Goal: Information Seeking & Learning: Learn about a topic

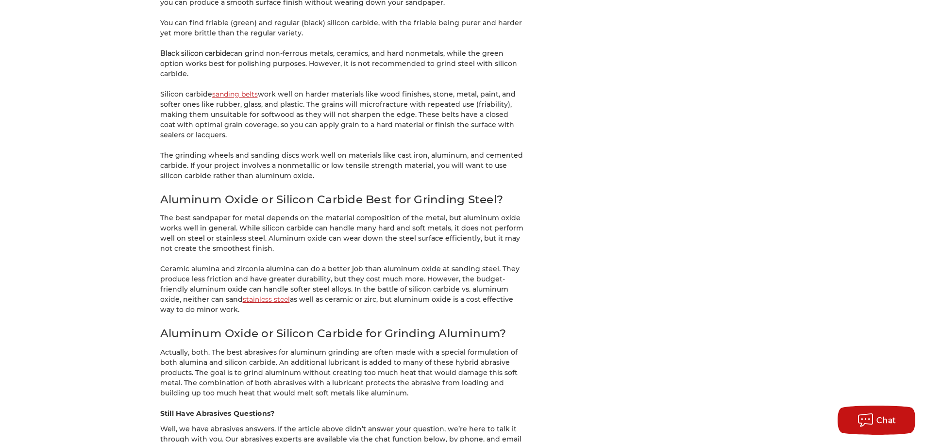
scroll to position [1651, 0]
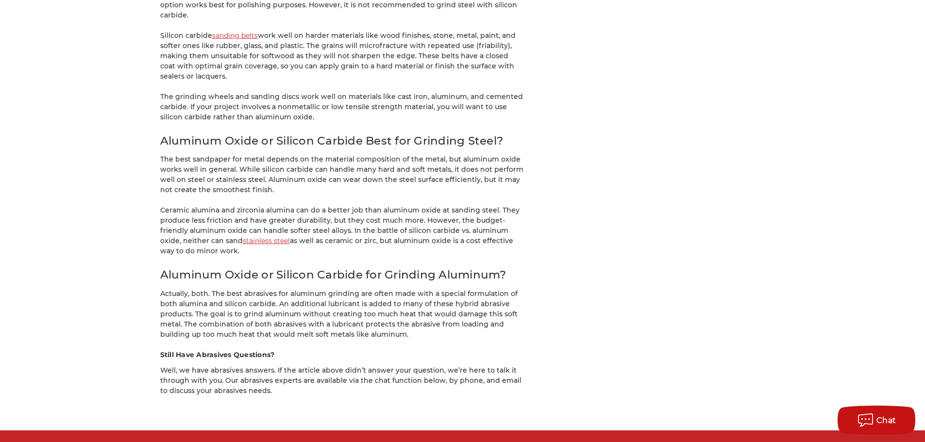
click at [243, 236] on link "stainless steel" at bounding box center [266, 240] width 47 height 9
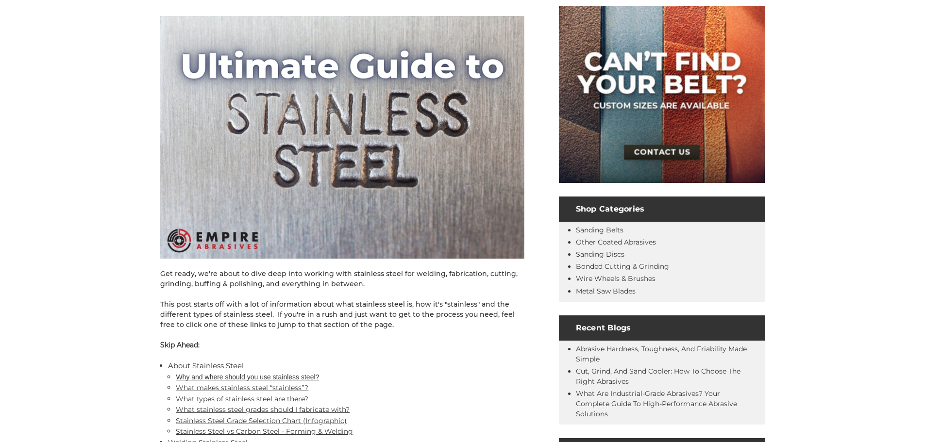
scroll to position [388, 0]
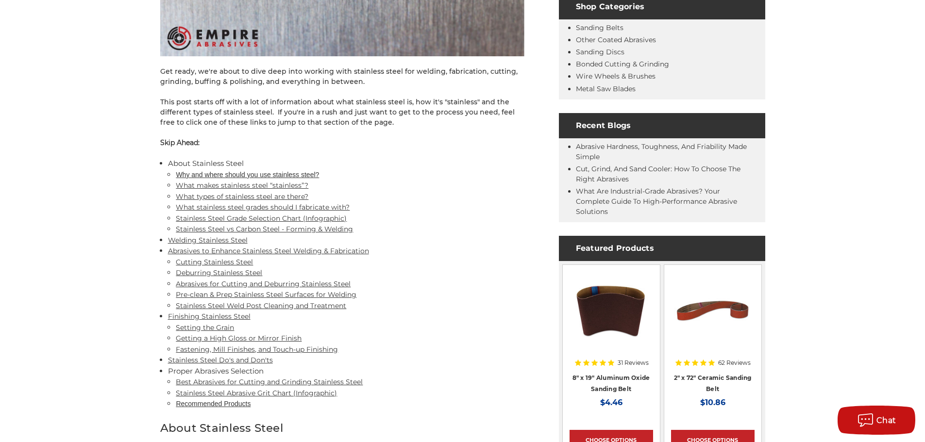
click at [194, 274] on link "Deburring Stainless Steel" at bounding box center [219, 272] width 86 height 9
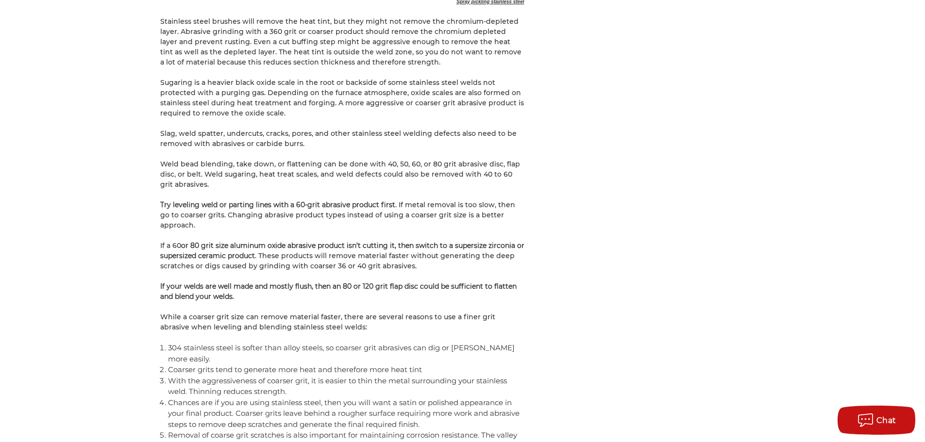
scroll to position [6266, 0]
